Goal: Information Seeking & Learning: Learn about a topic

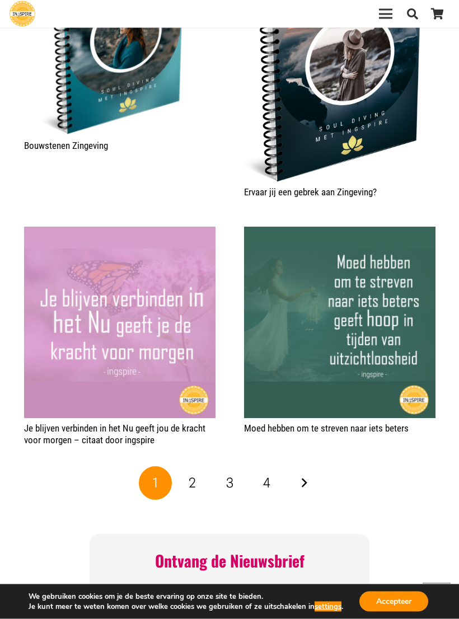
scroll to position [1857, 0]
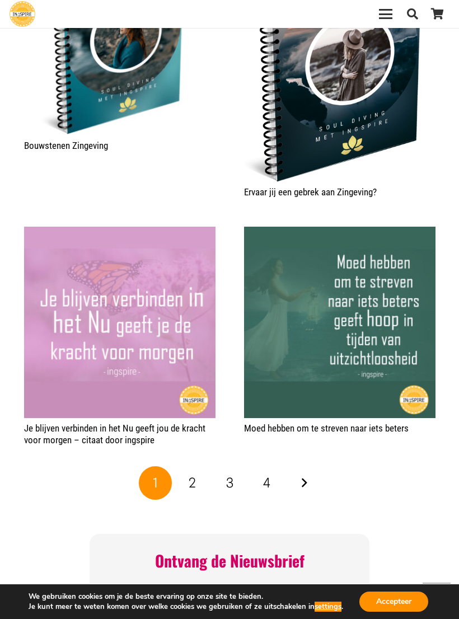
click at [318, 467] on link "Volgende" at bounding box center [304, 483] width 34 height 34
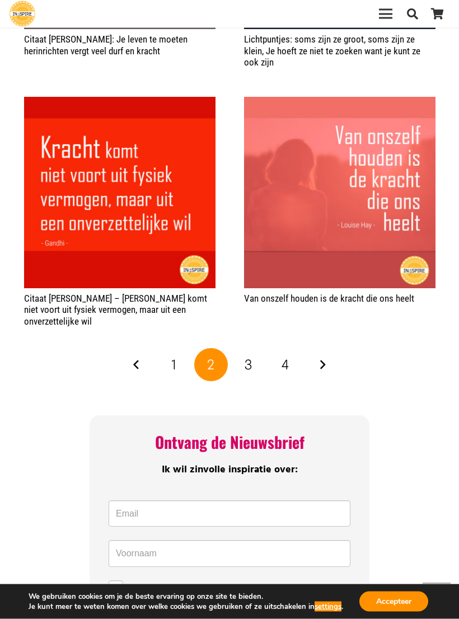
scroll to position [1943, 0]
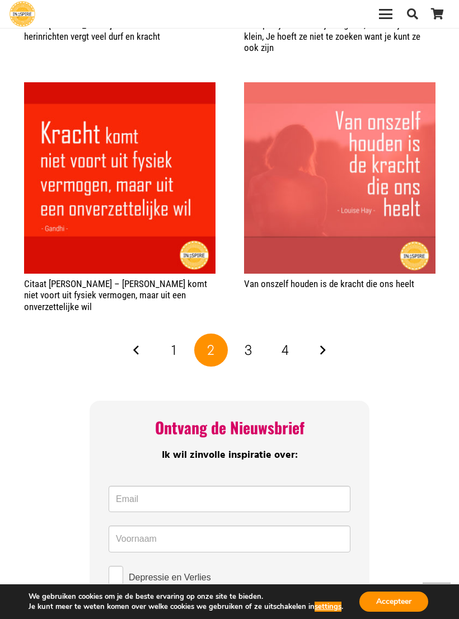
click at [337, 334] on link "Volgende" at bounding box center [323, 351] width 34 height 34
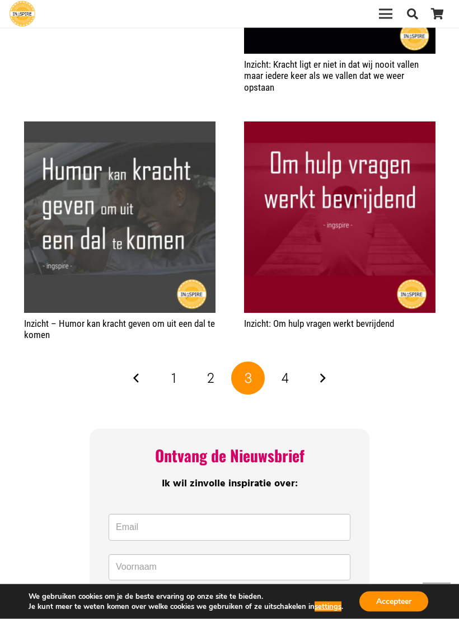
scroll to position [1913, 0]
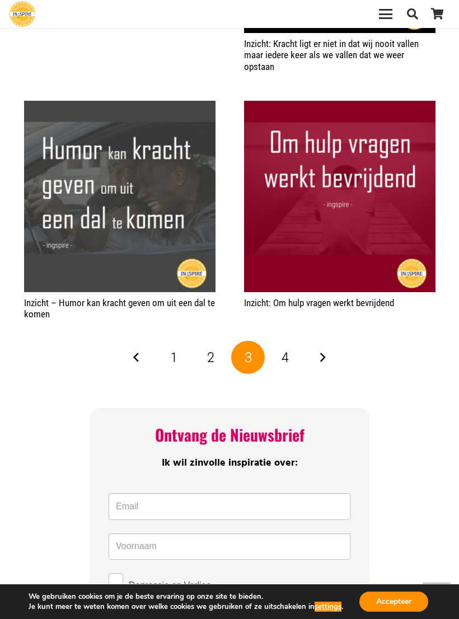
click at [330, 351] on link "Volgende" at bounding box center [323, 358] width 34 height 34
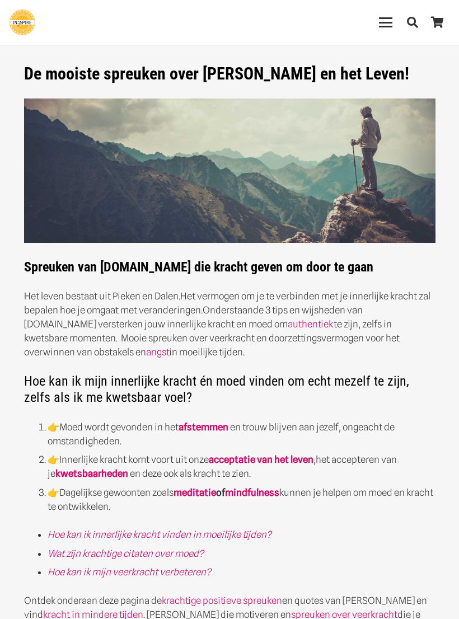
click at [405, 364] on div "Spreuken van Ingspire.nl die kracht geven om door te gaan Het leven bestaat uit…" at bounding box center [229, 395] width 411 height 595
